Goal: Transaction & Acquisition: Purchase product/service

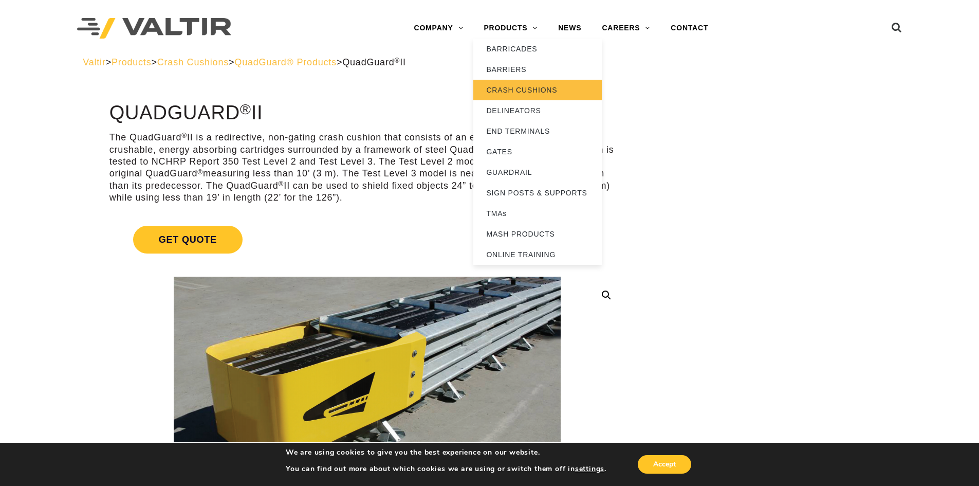
click at [531, 89] on link "CRASH CUSHIONS" at bounding box center [537, 90] width 129 height 21
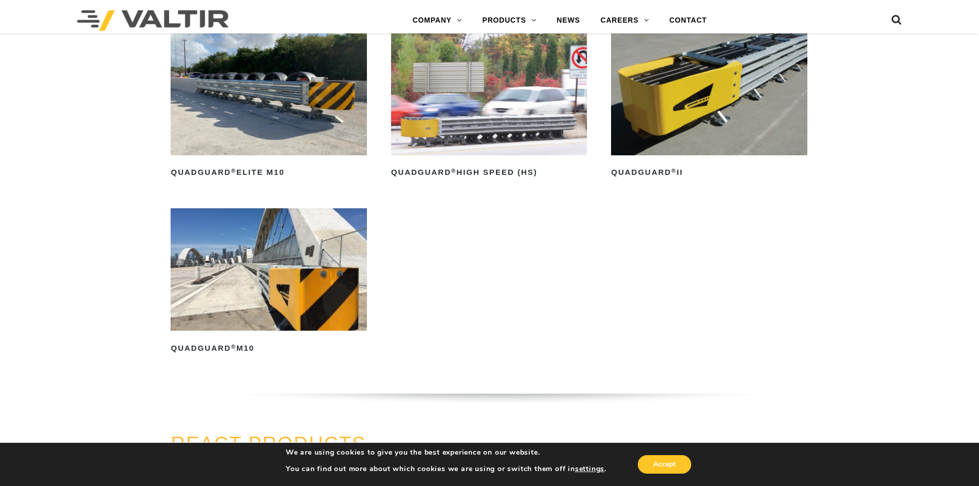
scroll to position [925, 0]
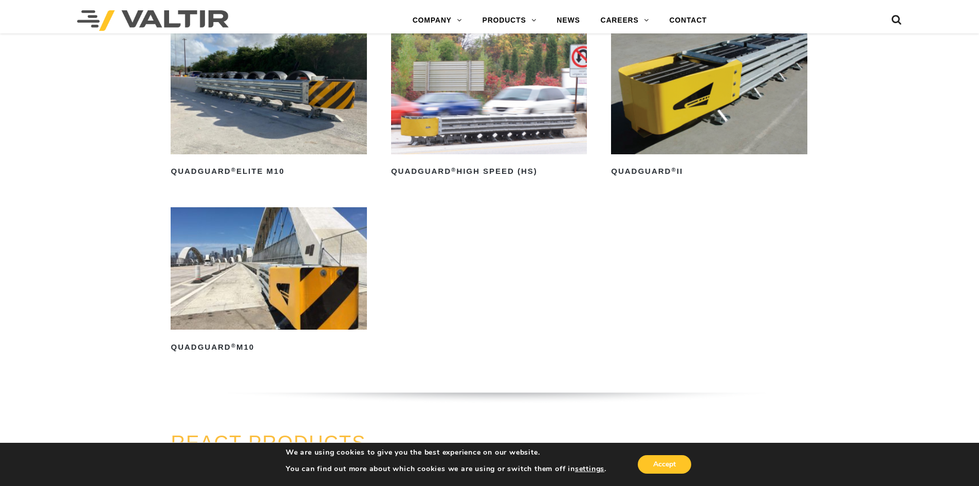
click at [703, 141] on img at bounding box center [709, 92] width 196 height 122
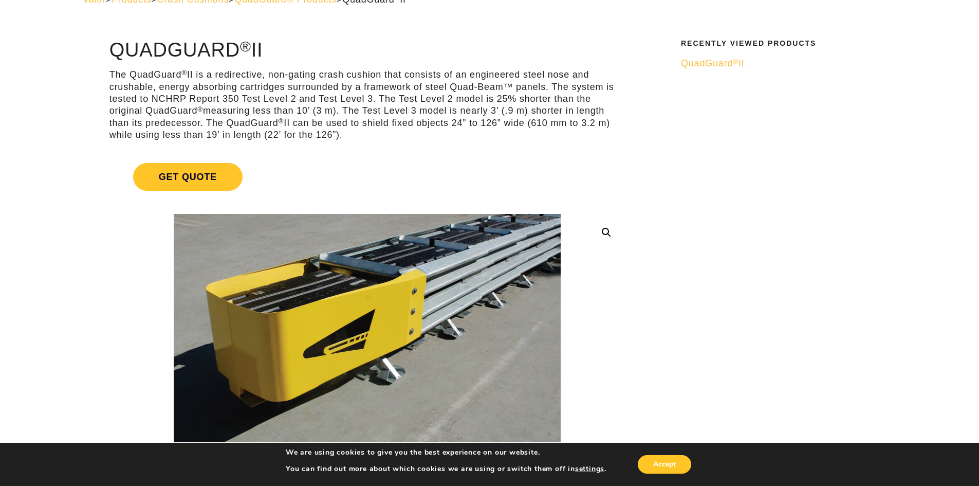
scroll to position [51, 0]
